Goal: Task Accomplishment & Management: Manage account settings

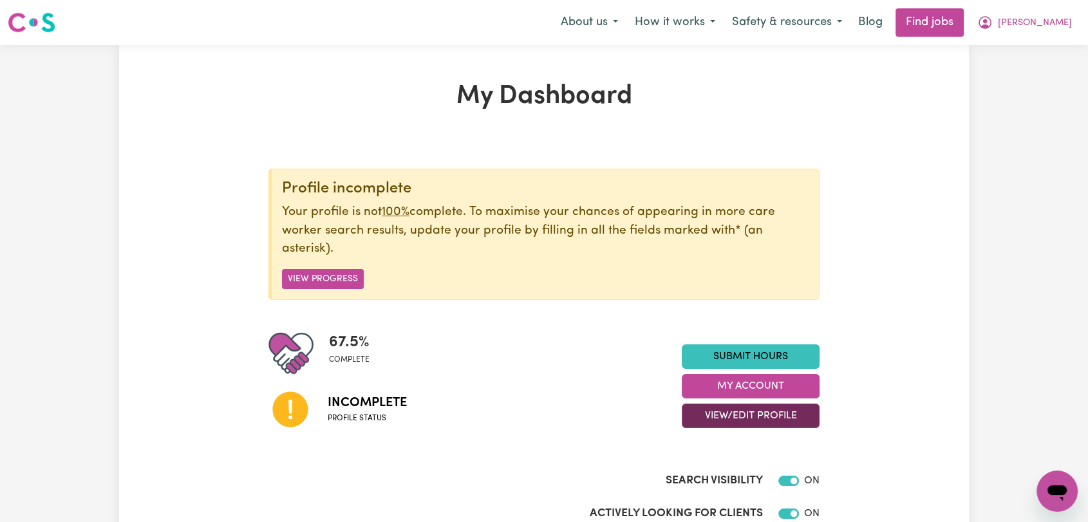
drag, startPoint x: 722, startPoint y: 413, endPoint x: 731, endPoint y: 427, distance: 17.1
click at [722, 413] on button "View/Edit Profile" at bounding box center [751, 416] width 138 height 24
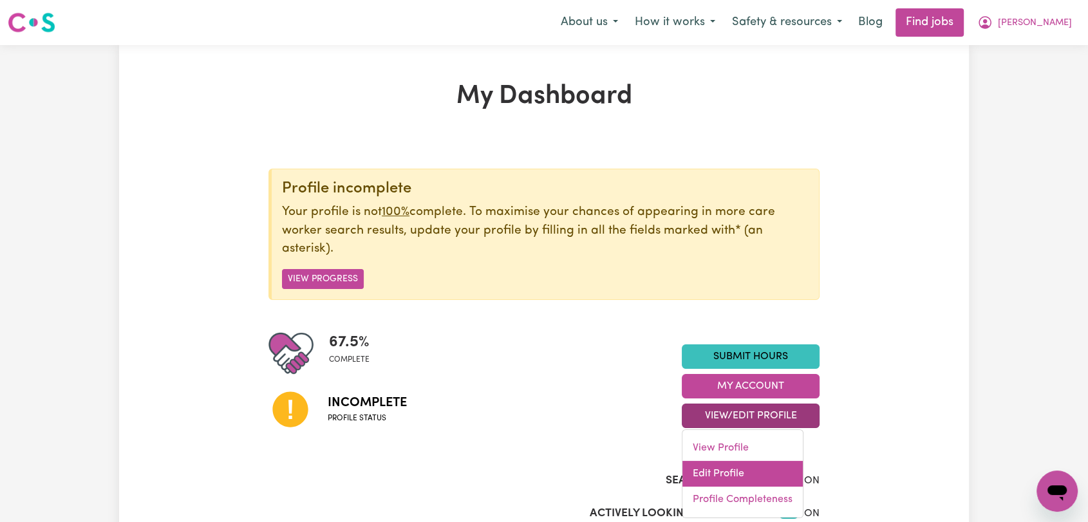
click at [726, 477] on link "Edit Profile" at bounding box center [742, 474] width 120 height 26
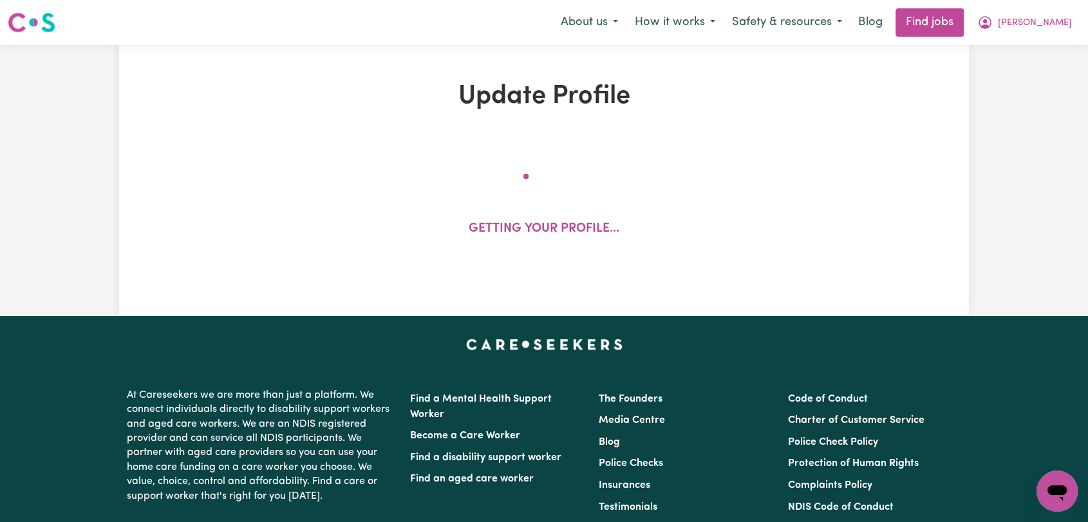
select select "[DEMOGRAPHIC_DATA]"
select select "Student Visa"
select select "Studying a healthcare related degree or qualification"
select select "37"
select select "45"
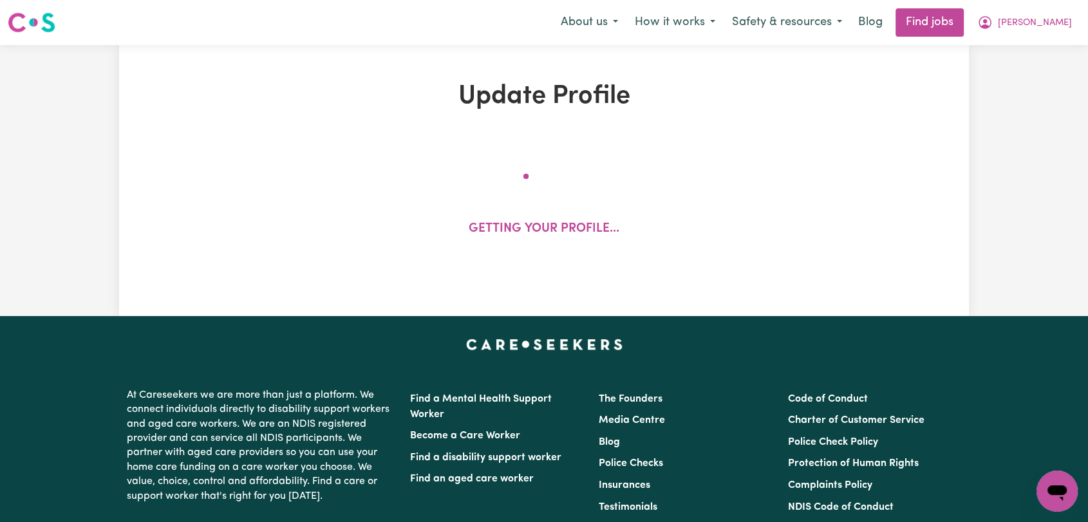
select select "50"
select select "56"
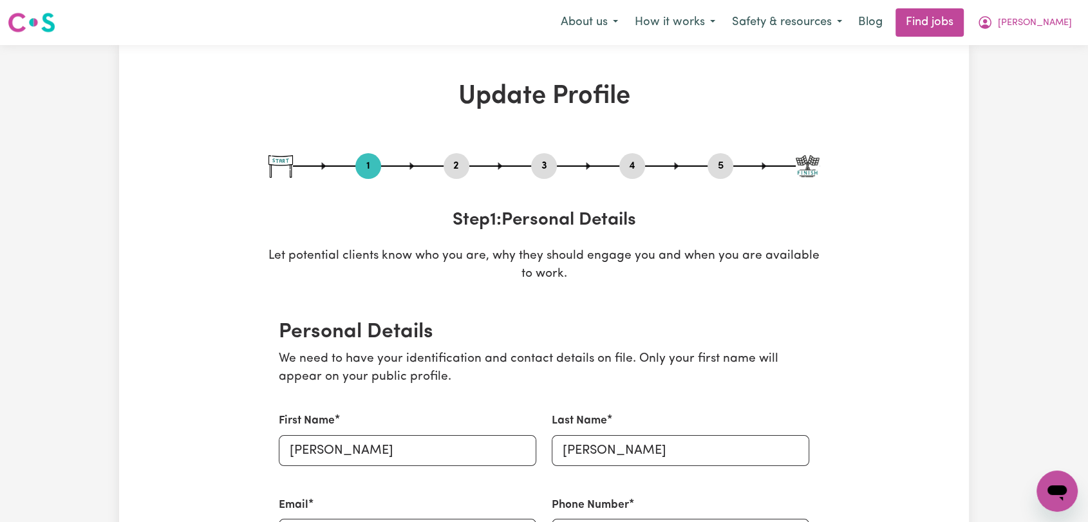
click at [541, 168] on button "3" at bounding box center [544, 166] width 26 height 17
select select "Certificate III (Individual Support)"
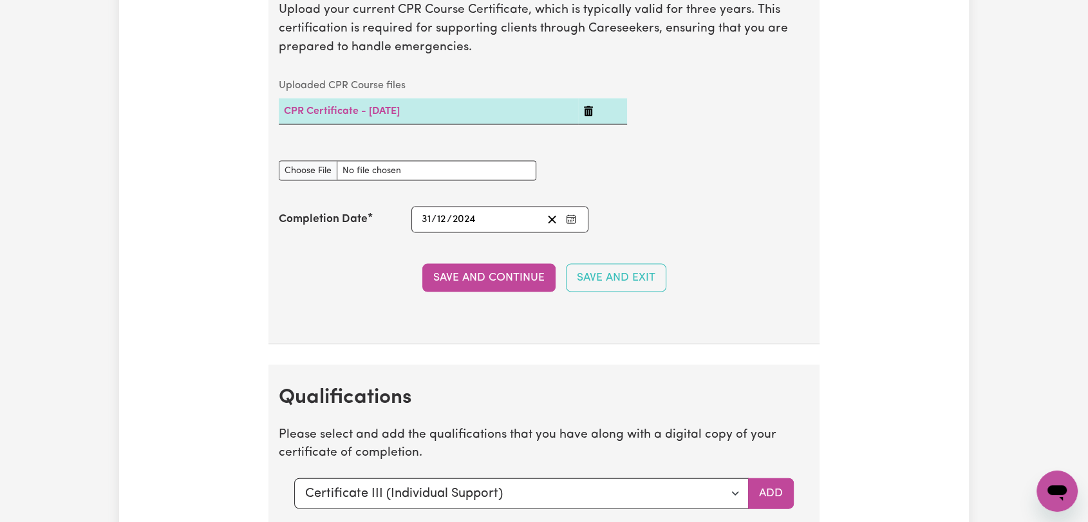
scroll to position [2932, 0]
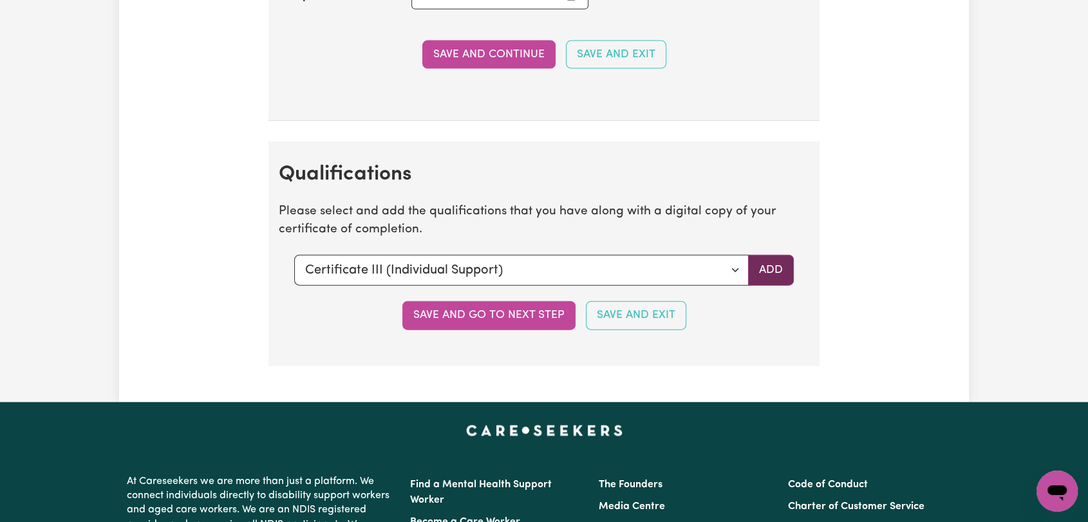
click at [765, 270] on button "Add" at bounding box center [771, 270] width 46 height 31
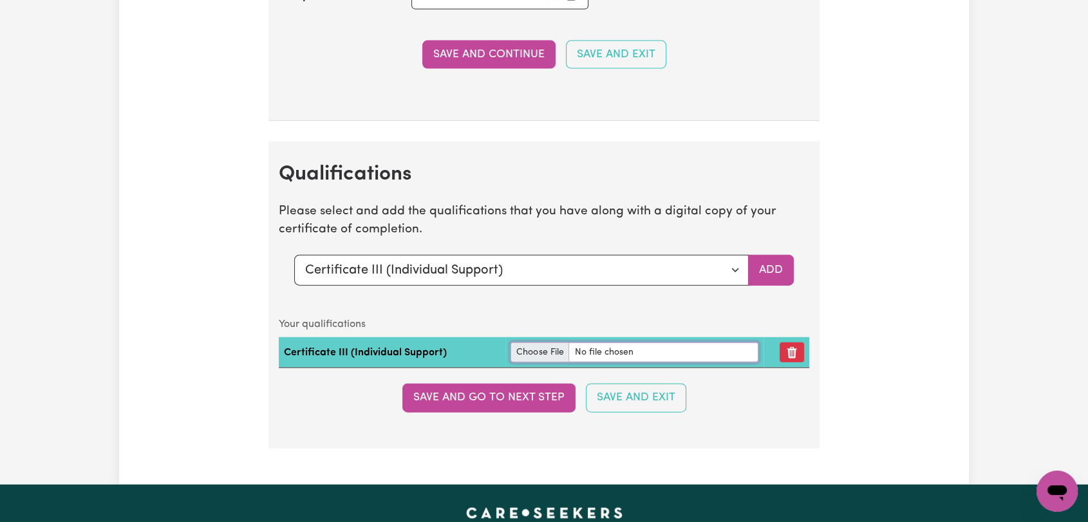
click at [534, 348] on input "file" at bounding box center [634, 352] width 248 height 20
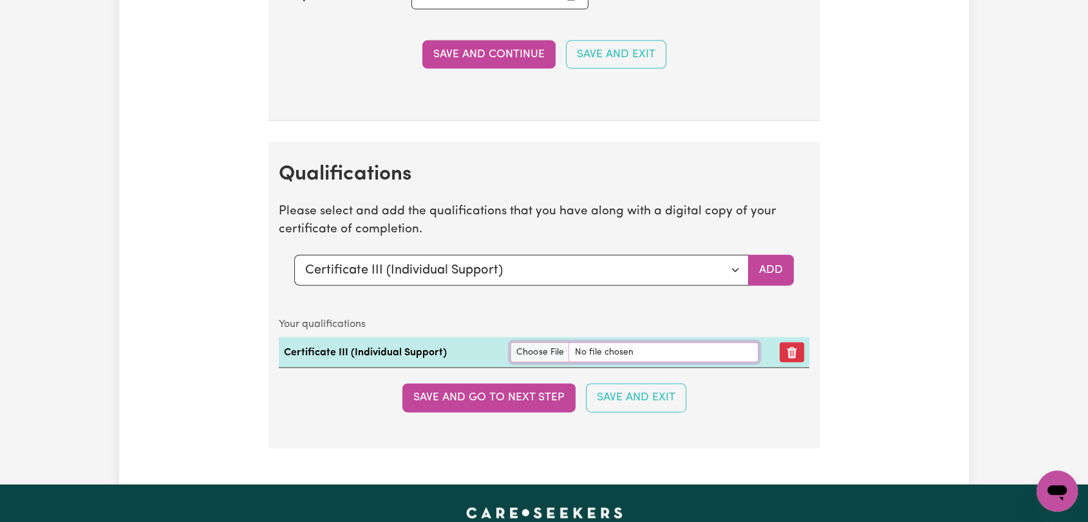
type input "C:\fakepath\[PERSON_NAME] - Certificate III Individual Support --.pdf"
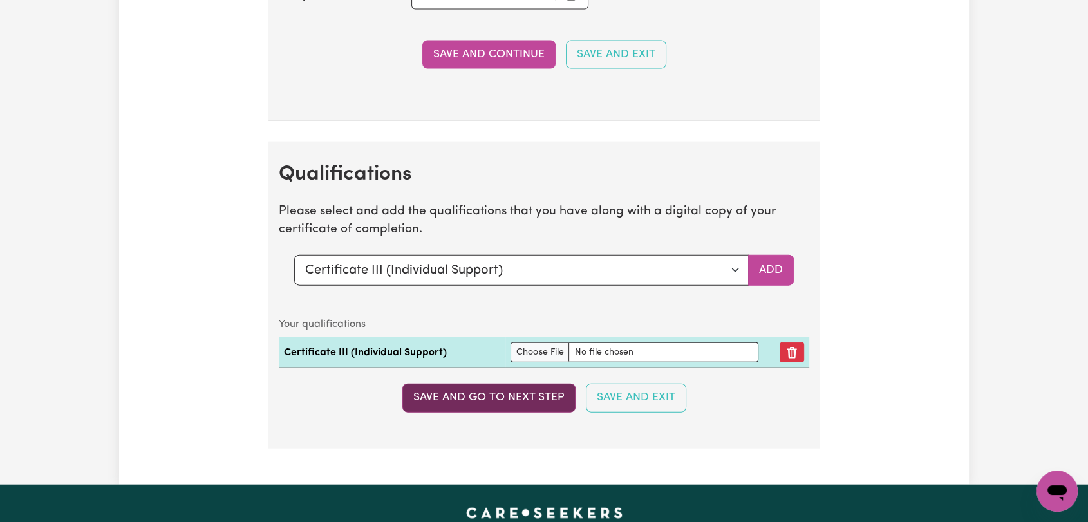
click at [503, 395] on button "Save and go to next step" at bounding box center [488, 398] width 173 height 28
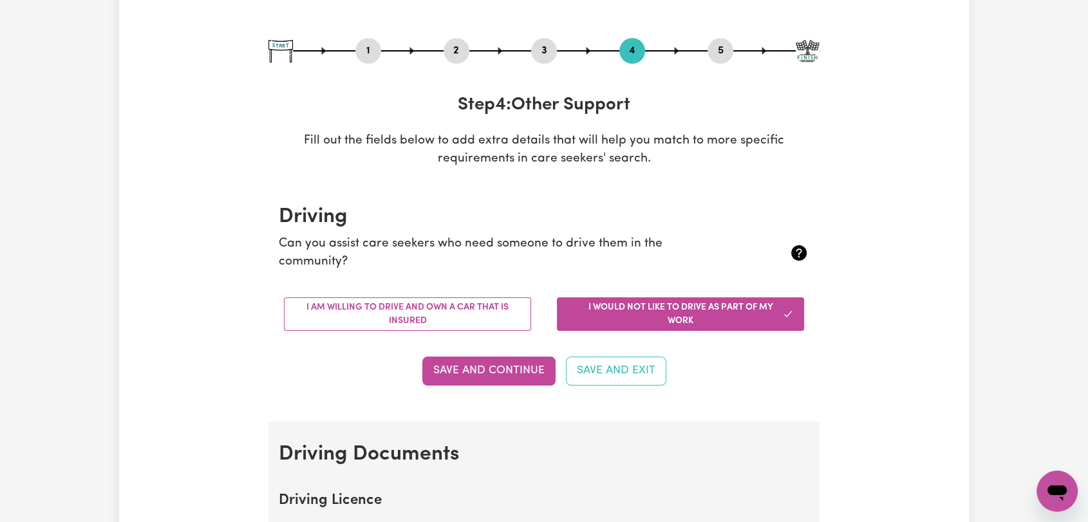
scroll to position [0, 0]
